Goal: Task Accomplishment & Management: Manage account settings

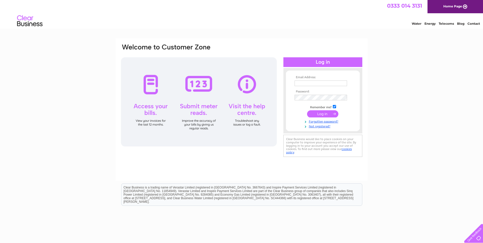
click at [300, 80] on input "text" at bounding box center [321, 83] width 52 height 6
type input "[EMAIL_ADDRESS][DOMAIN_NAME]"
click at [319, 113] on input "submit" at bounding box center [322, 114] width 31 height 7
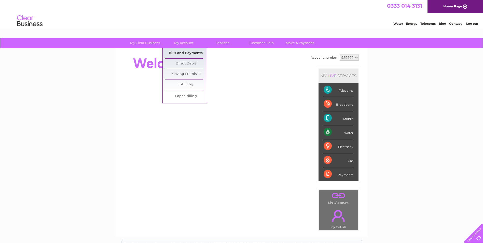
click at [186, 51] on link "Bills and Payments" at bounding box center [186, 53] width 42 height 10
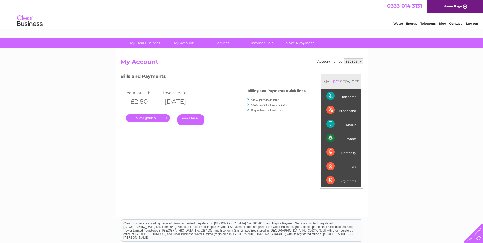
click at [159, 117] on link "." at bounding box center [147, 117] width 44 height 7
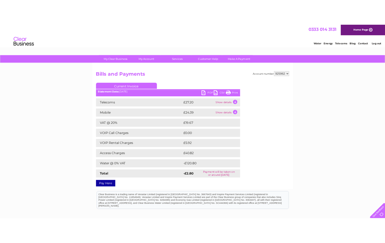
scroll to position [25, 0]
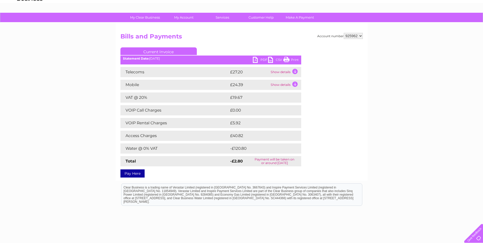
click at [263, 59] on link "PDF" at bounding box center [260, 60] width 15 height 7
